Goal: Task Accomplishment & Management: Manage account settings

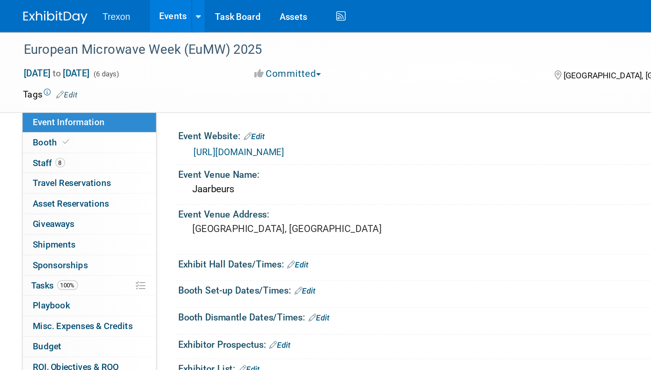
click at [140, 12] on link "Events" at bounding box center [147, 9] width 28 height 19
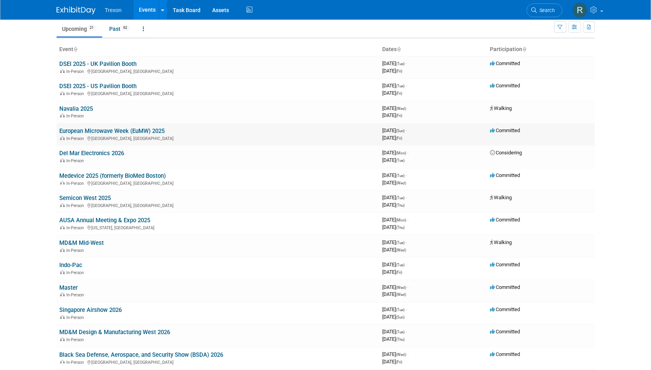
scroll to position [38, 0]
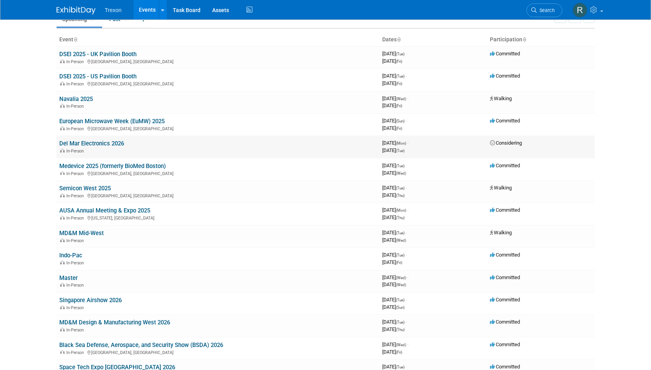
click at [116, 142] on link "Del Mar Electronics 2026" at bounding box center [92, 143] width 65 height 7
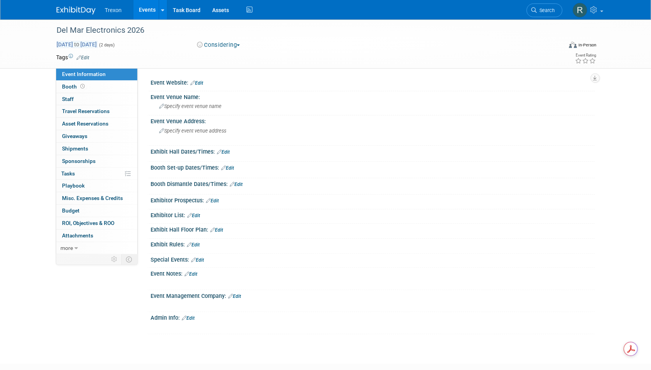
click at [74, 44] on span "[DATE] to [DATE]" at bounding box center [77, 44] width 41 height 7
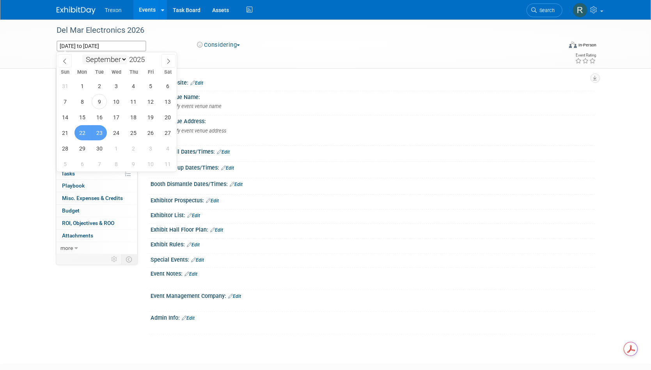
click at [104, 58] on select "January February March April May June July August September October November De…" at bounding box center [104, 60] width 45 height 10
select select "3"
click at [82, 55] on select "January February March April May June July August September October November De…" at bounding box center [104, 60] width 45 height 10
click at [142, 59] on input "2025" at bounding box center [138, 59] width 23 height 9
click at [147, 56] on span at bounding box center [147, 57] width 5 height 5
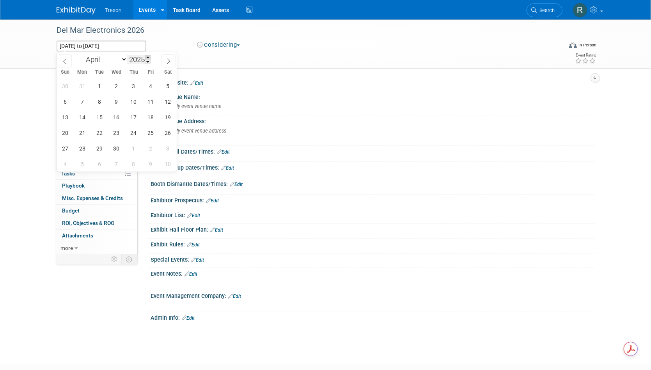
type input "2026"
click at [131, 133] on span "23" at bounding box center [133, 132] width 15 height 15
click at [166, 133] on span "25" at bounding box center [167, 132] width 15 height 15
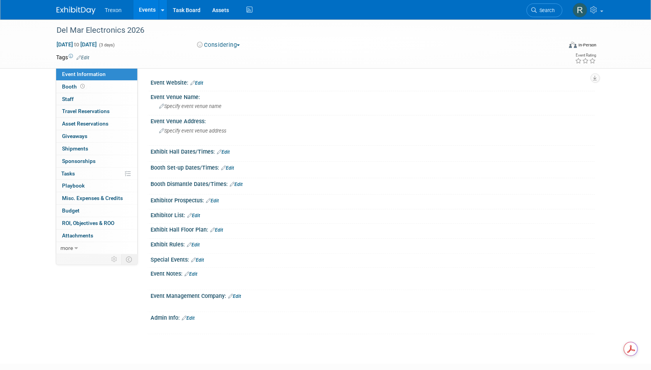
click at [97, 47] on span "[DATE] to [DATE]" at bounding box center [77, 44] width 41 height 7
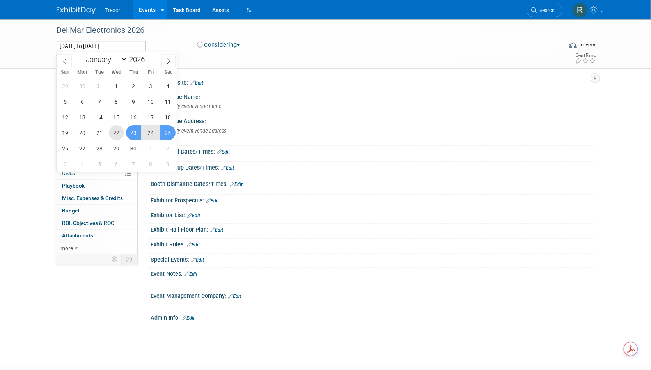
click at [116, 135] on span "22" at bounding box center [116, 132] width 15 height 15
type input "[DATE]"
click at [132, 133] on span "23" at bounding box center [133, 132] width 15 height 15
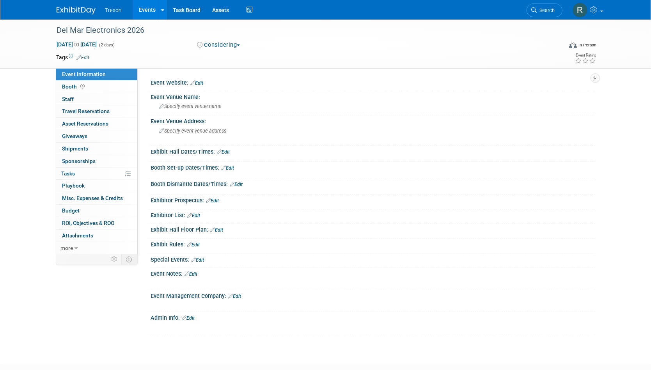
click at [156, 9] on link "Events" at bounding box center [147, 9] width 28 height 19
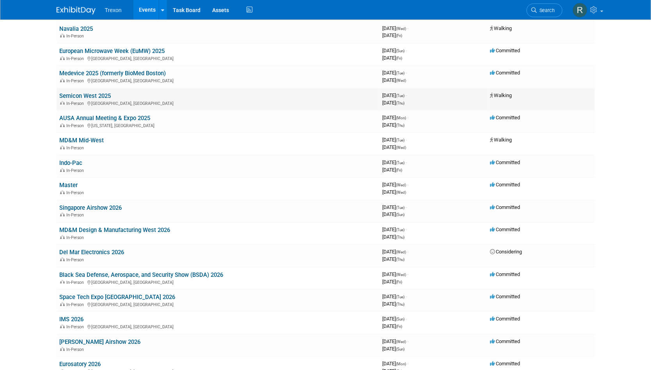
scroll to position [117, 0]
